Goal: Task Accomplishment & Management: Use online tool/utility

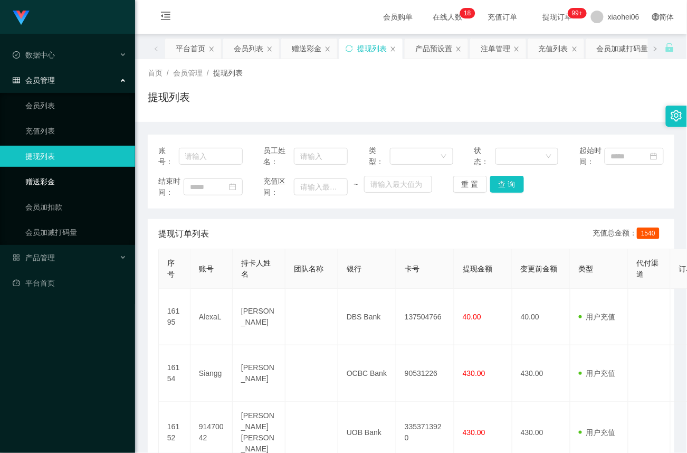
click at [51, 182] on link "赠送彩金" at bounding box center [75, 181] width 101 height 21
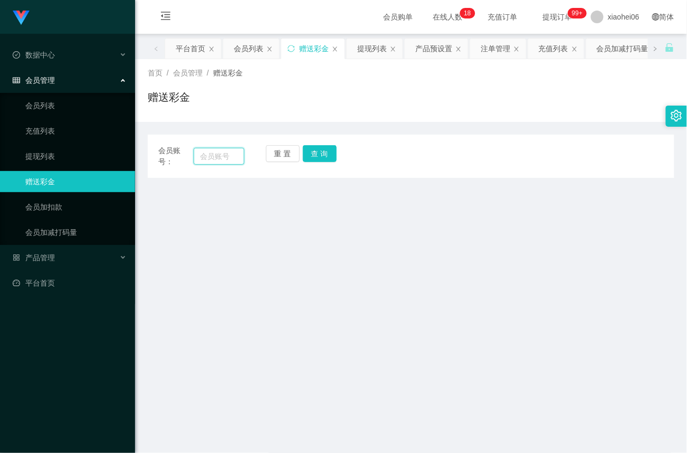
drag, startPoint x: 209, startPoint y: 152, endPoint x: 248, endPoint y: 157, distance: 39.4
click at [209, 152] on input "text" at bounding box center [219, 156] width 51 height 17
paste input "Jxnjxe"
type input "Jxnjxe"
click at [322, 155] on button "查 询" at bounding box center [320, 153] width 34 height 17
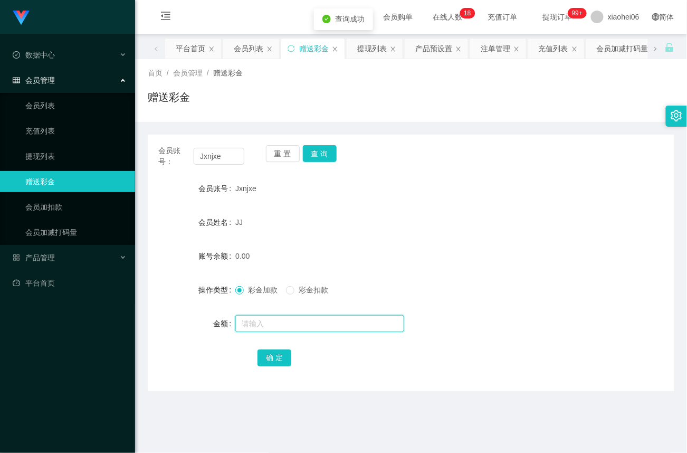
click at [266, 324] on input "text" at bounding box center [319, 323] width 169 height 17
type input "64"
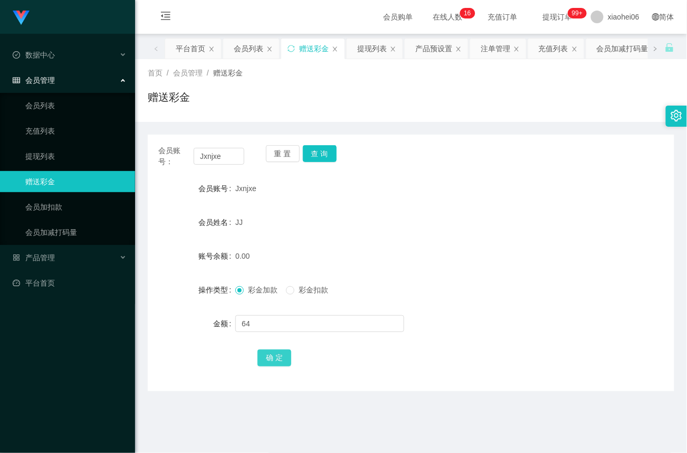
click at [269, 361] on button "确 定" at bounding box center [275, 358] width 34 height 17
click at [47, 152] on link "提现列表" at bounding box center [75, 156] width 101 height 21
